Goal: Task Accomplishment & Management: Complete application form

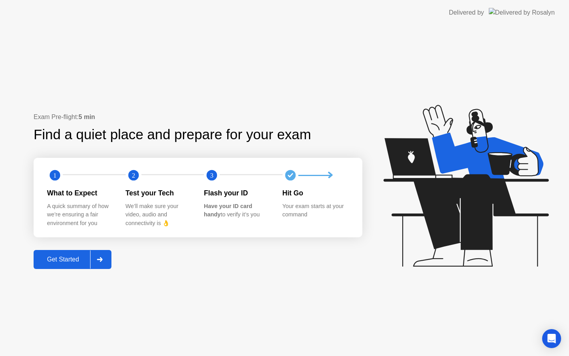
click at [89, 256] on div "Get Started" at bounding box center [63, 259] width 54 height 7
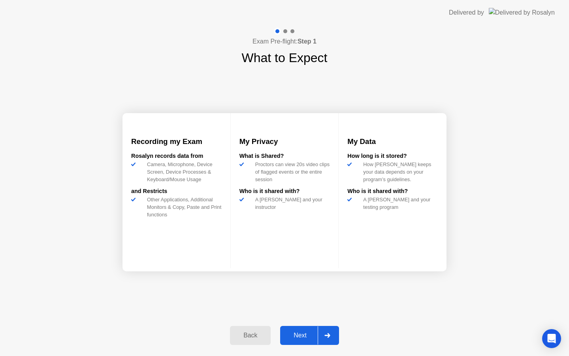
click at [328, 339] on div at bounding box center [327, 335] width 19 height 18
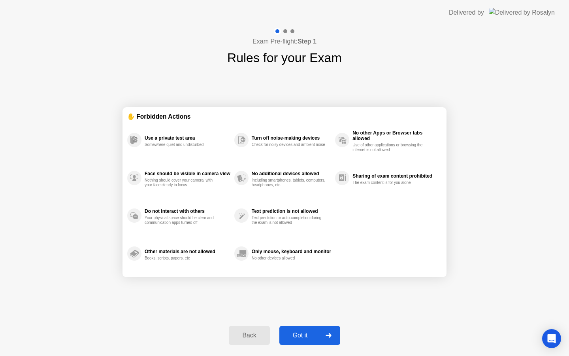
click at [328, 337] on icon at bounding box center [329, 335] width 6 height 5
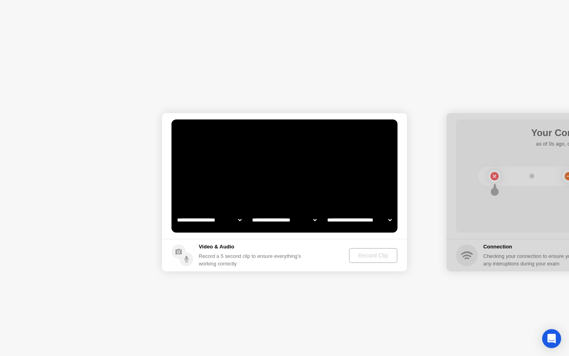
select select "**********"
select select "*******"
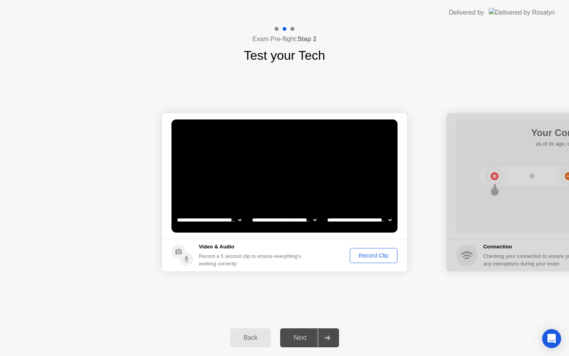
click at [373, 254] on div "Record Clip" at bounding box center [373, 255] width 42 height 6
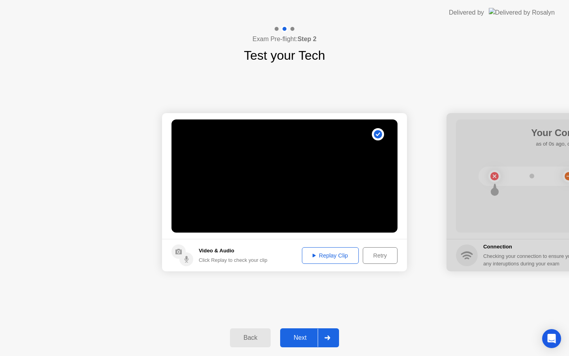
click at [335, 255] on div "Replay Clip" at bounding box center [330, 255] width 51 height 6
click at [329, 338] on icon at bounding box center [327, 337] width 6 height 5
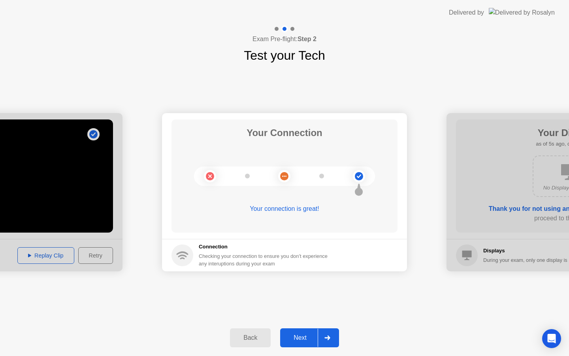
click at [332, 342] on div at bounding box center [327, 337] width 19 height 18
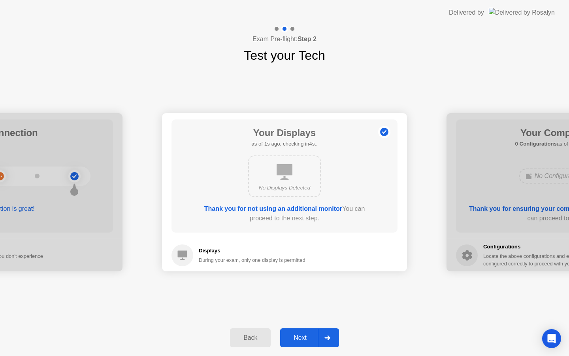
click at [332, 339] on div at bounding box center [327, 337] width 19 height 18
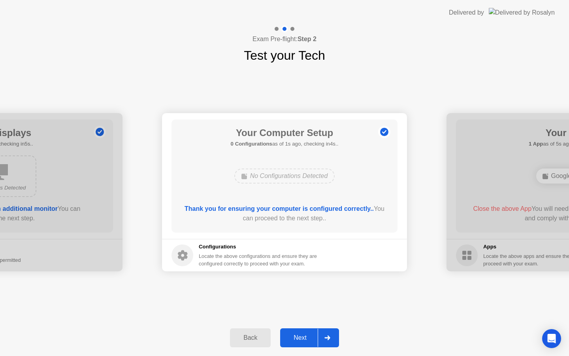
click at [332, 339] on div at bounding box center [327, 337] width 19 height 18
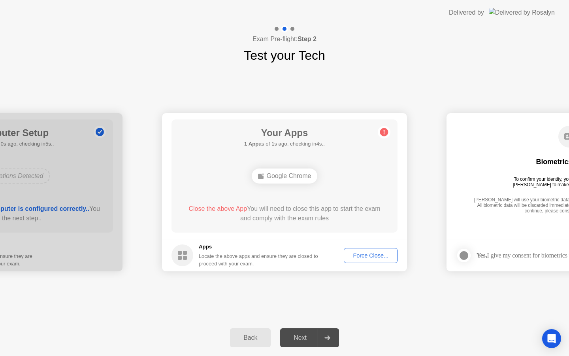
click at [374, 252] on div "Force Close..." at bounding box center [371, 255] width 48 height 6
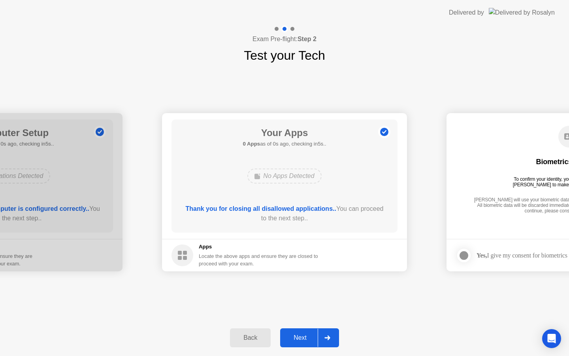
click at [333, 337] on div at bounding box center [327, 337] width 19 height 18
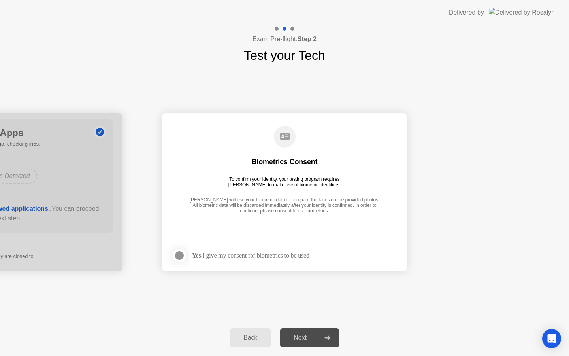
click at [305, 255] on div "Yes, I give my consent for biometrics to be used" at bounding box center [250, 255] width 117 height 8
click at [179, 256] on div at bounding box center [179, 255] width 9 height 9
click at [332, 338] on div at bounding box center [327, 337] width 19 height 18
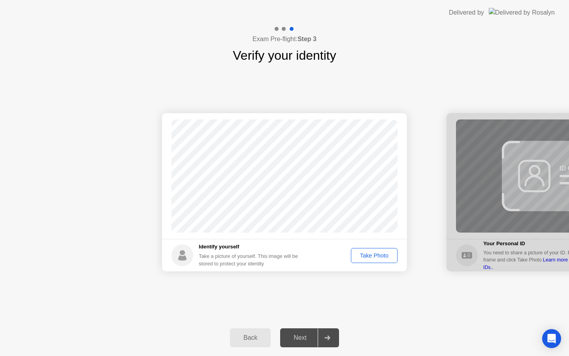
click at [387, 257] on div "Take Photo" at bounding box center [374, 255] width 41 height 6
click at [325, 335] on icon at bounding box center [327, 337] width 6 height 5
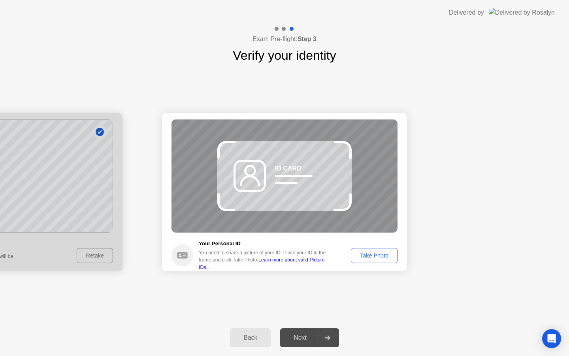
click at [373, 253] on div "Take Photo" at bounding box center [374, 255] width 41 height 6
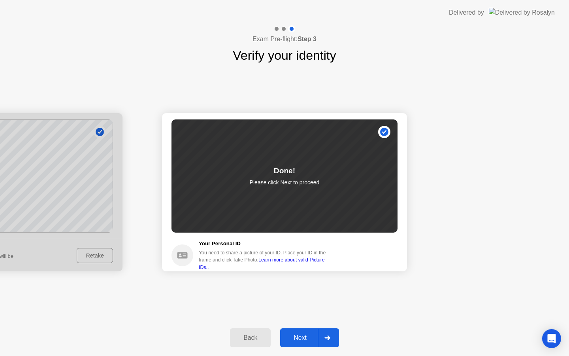
click at [332, 334] on div at bounding box center [327, 337] width 19 height 18
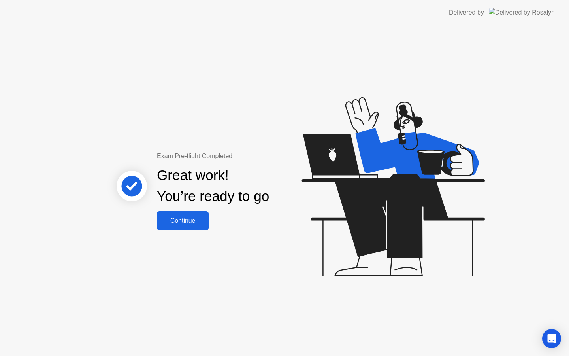
click at [173, 209] on div "Great work! You’re ready to go" at bounding box center [213, 186] width 213 height 50
click at [177, 217] on div "Continue" at bounding box center [182, 220] width 47 height 7
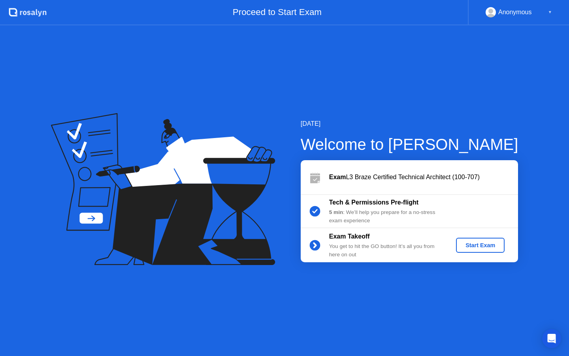
click at [489, 244] on div "Start Exam" at bounding box center [480, 245] width 42 height 6
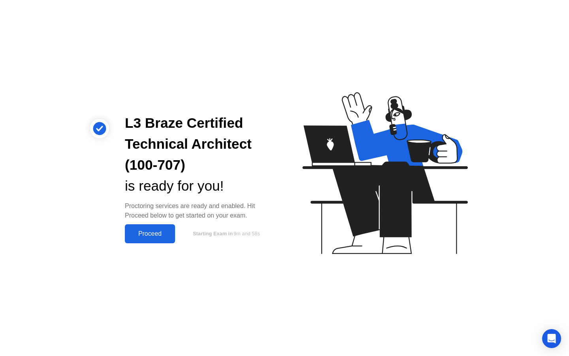
click at [150, 235] on div "Proceed" at bounding box center [149, 233] width 45 height 7
